Goal: Task Accomplishment & Management: Manage account settings

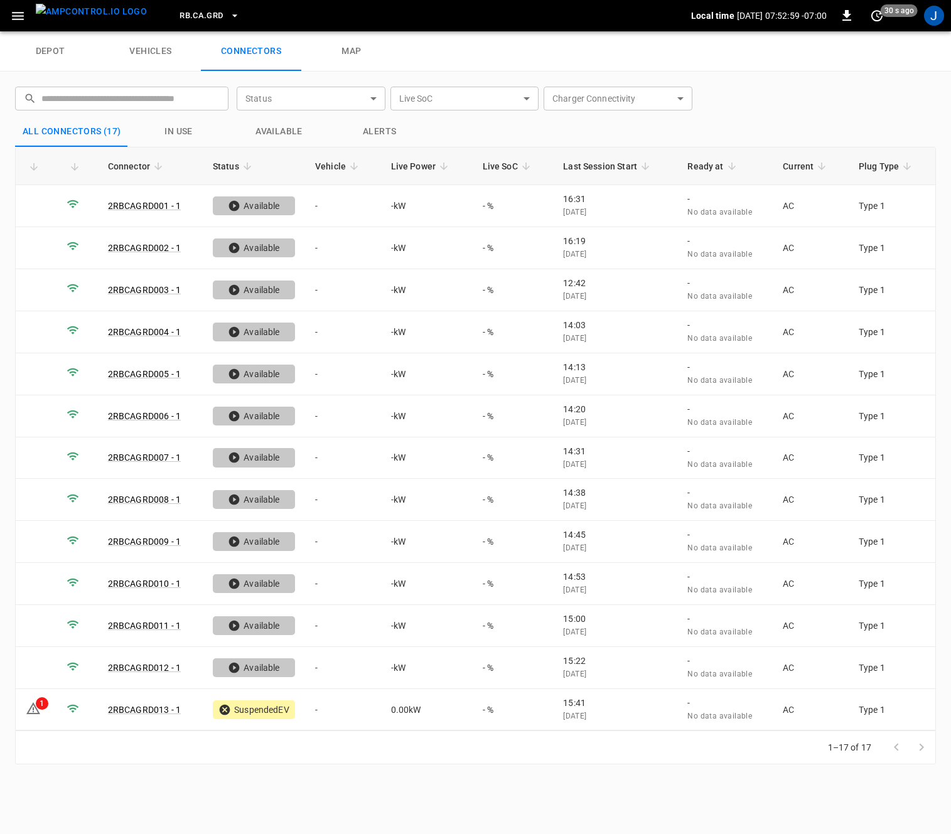
scroll to position [170, 0]
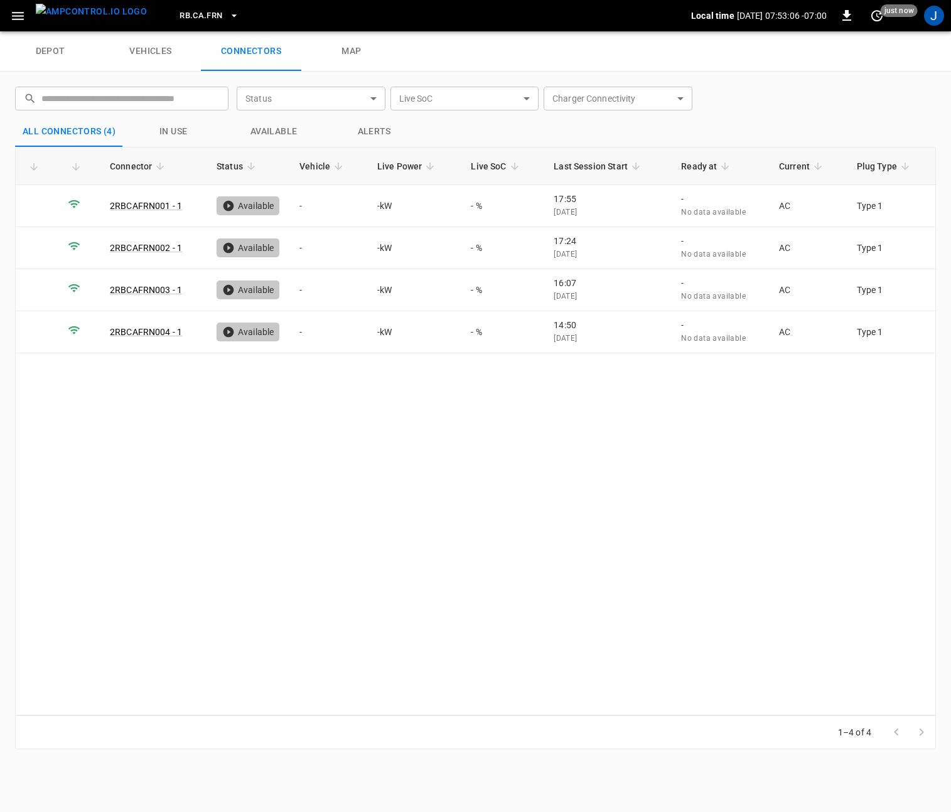
click at [228, 13] on icon "button" at bounding box center [234, 15] width 13 height 13
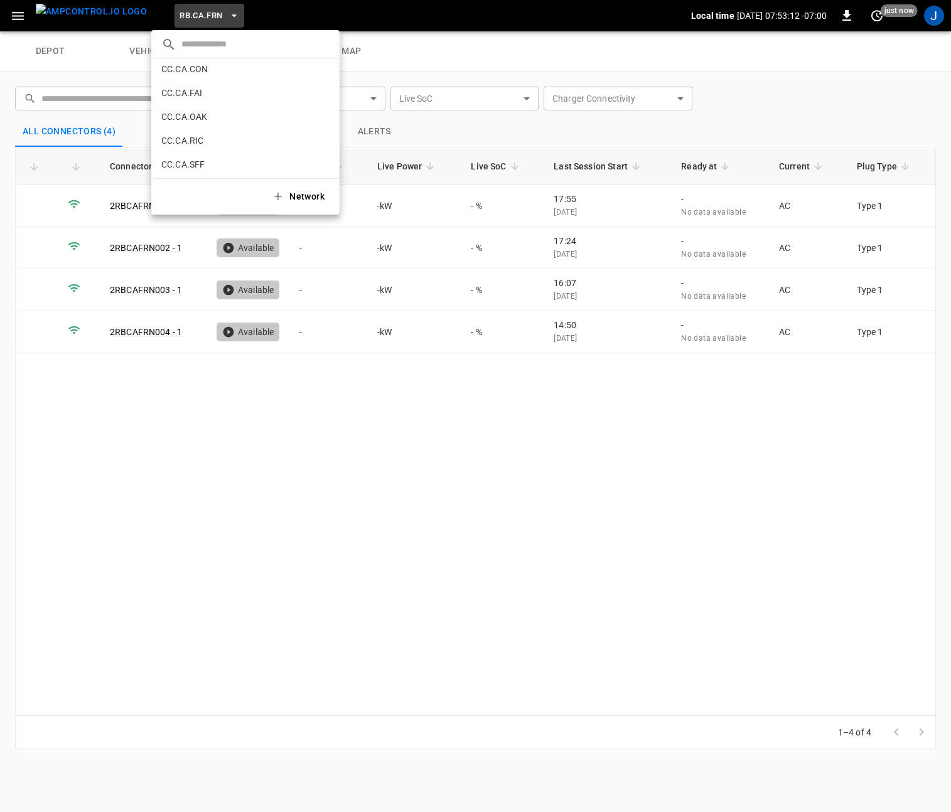
scroll to position [94, 0]
click at [194, 123] on p "CC.CA.FAI" at bounding box center [222, 125] width 122 height 13
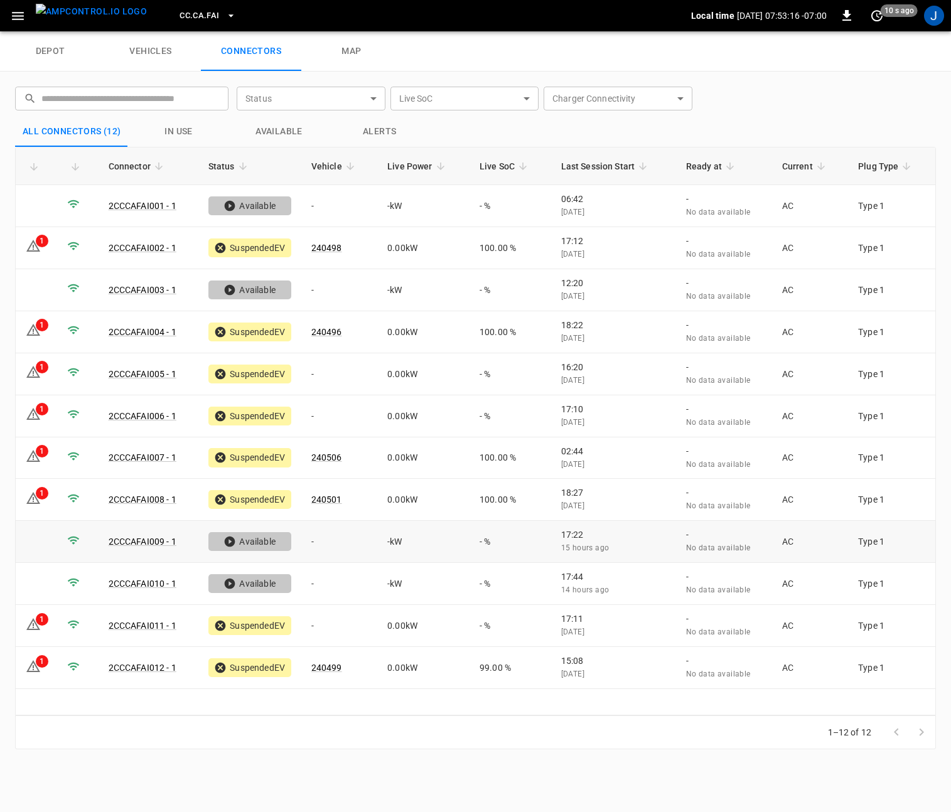
click at [136, 545] on link "2CCCAFAI009 - 1" at bounding box center [143, 542] width 68 height 10
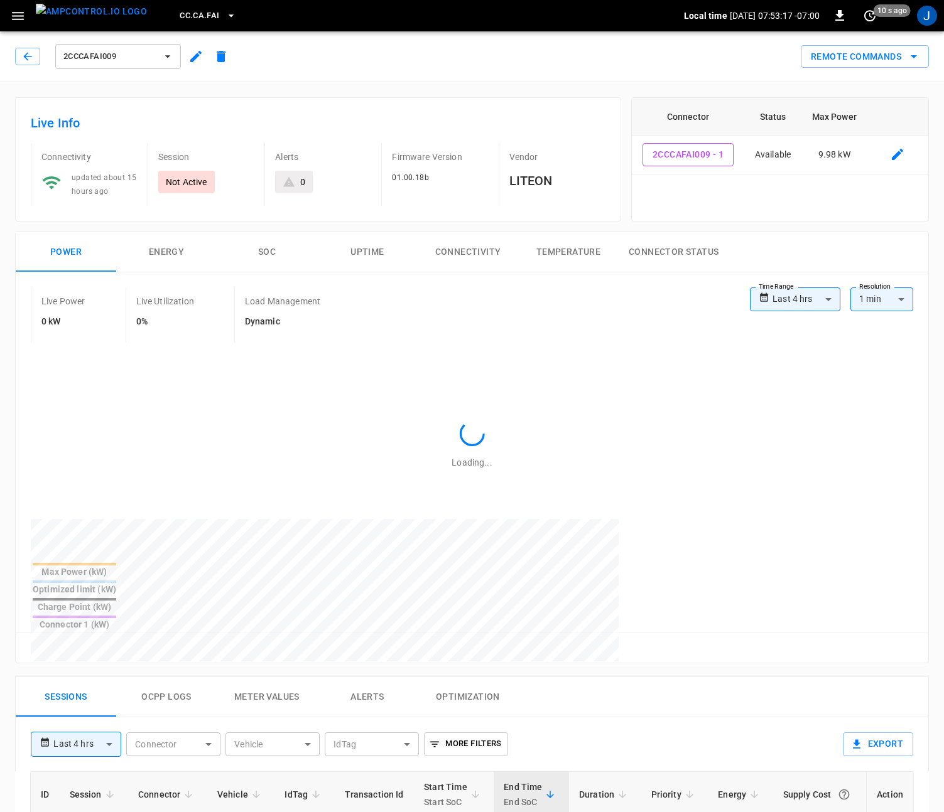
type input "**********"
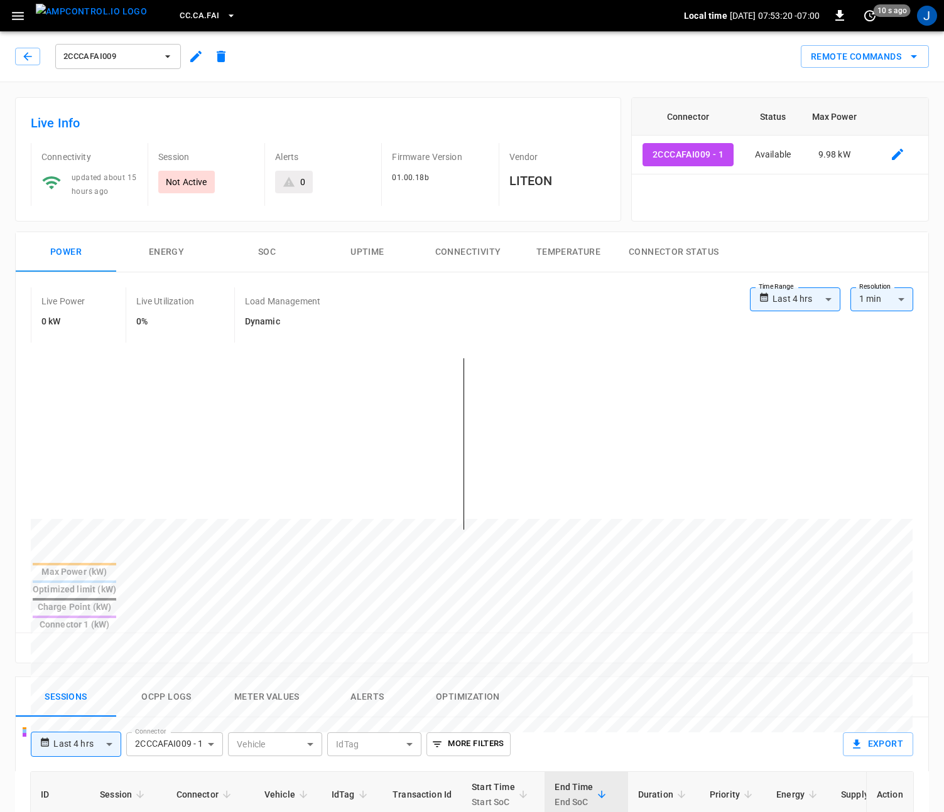
click at [194, 55] on icon "button" at bounding box center [195, 56] width 15 height 15
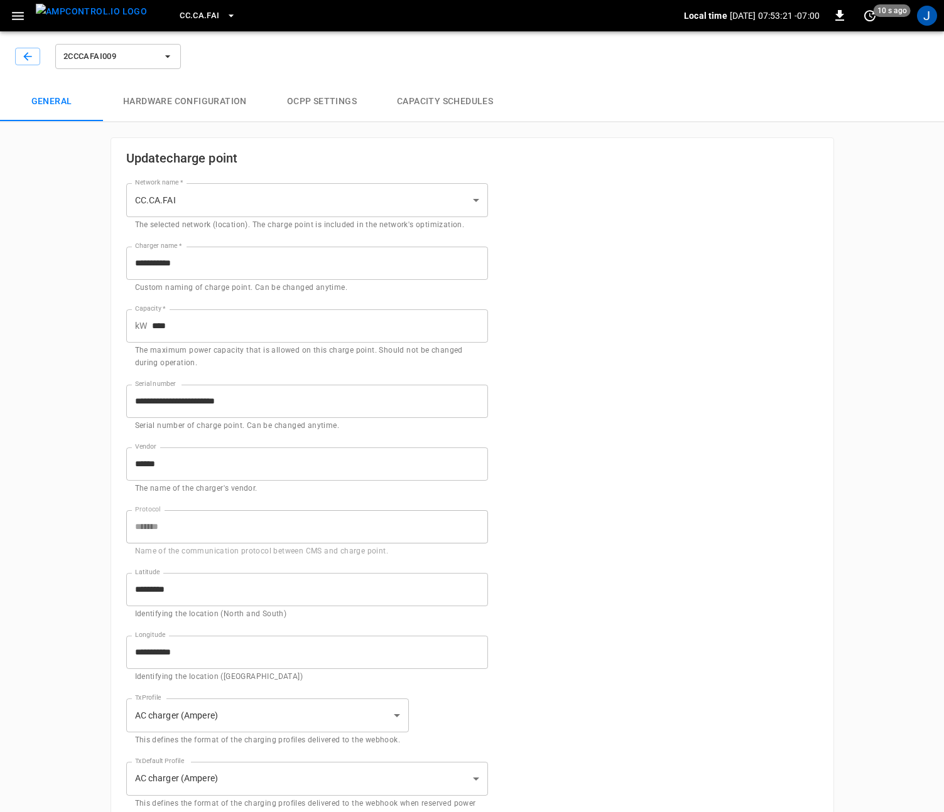
type input "**********"
click at [471, 104] on button "Capacity Schedules" at bounding box center [445, 102] width 136 height 40
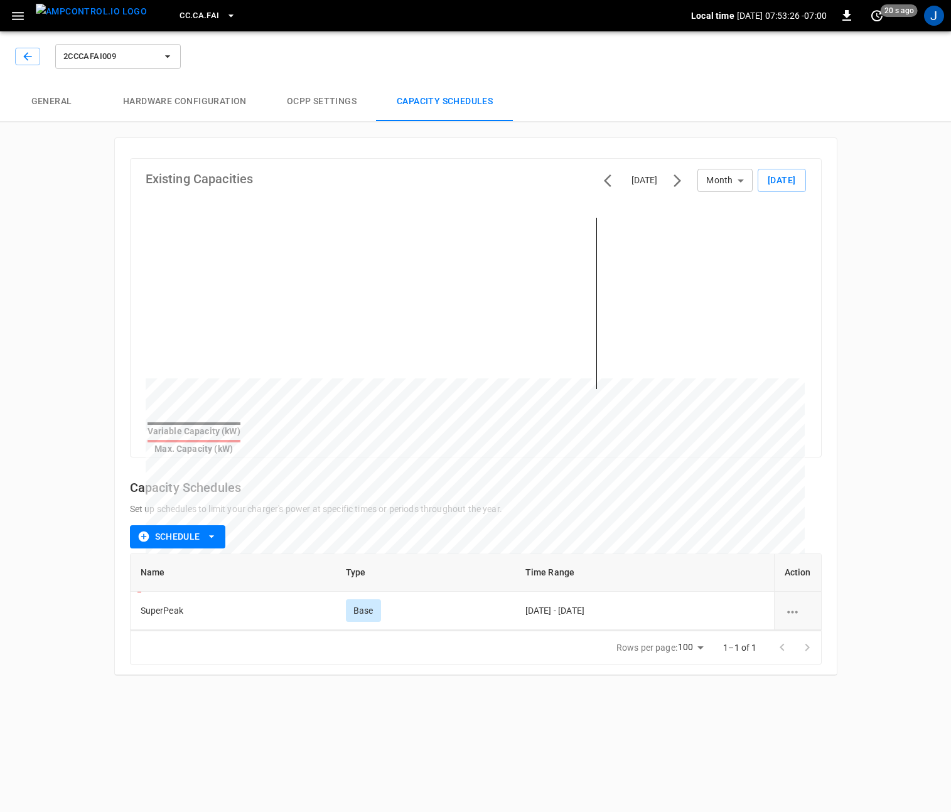
click at [791, 605] on icon "schedule options" at bounding box center [793, 613] width 16 height 16
click at [810, 611] on li "Edit" at bounding box center [806, 613] width 45 height 21
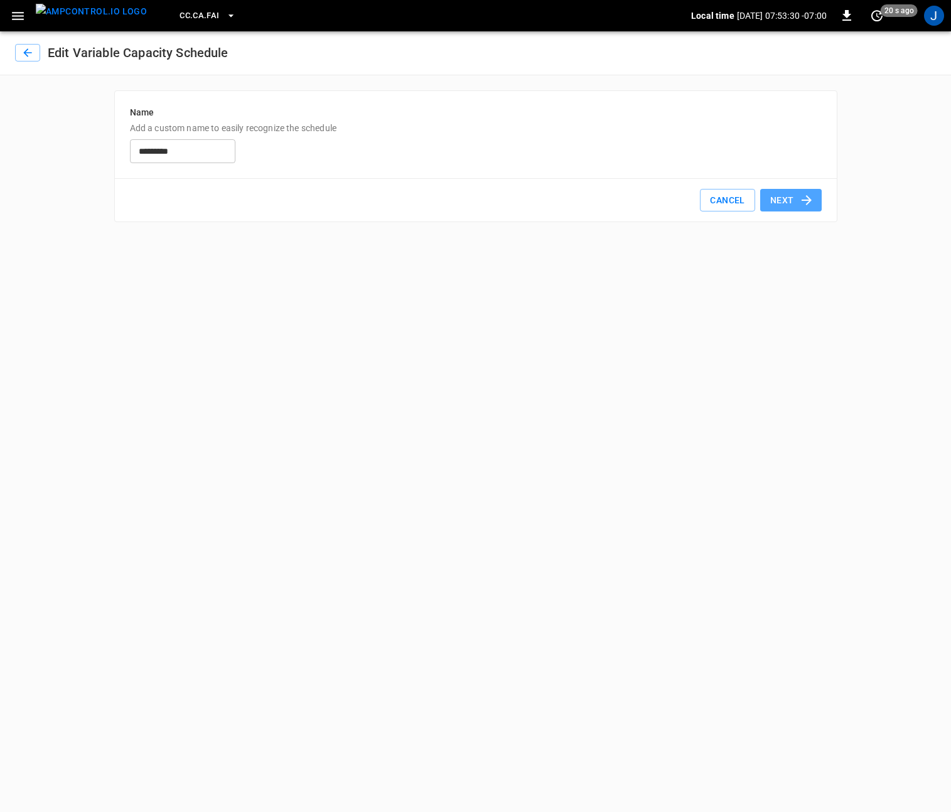
click at [795, 198] on button "Next" at bounding box center [791, 200] width 62 height 23
